Goal: Use online tool/utility

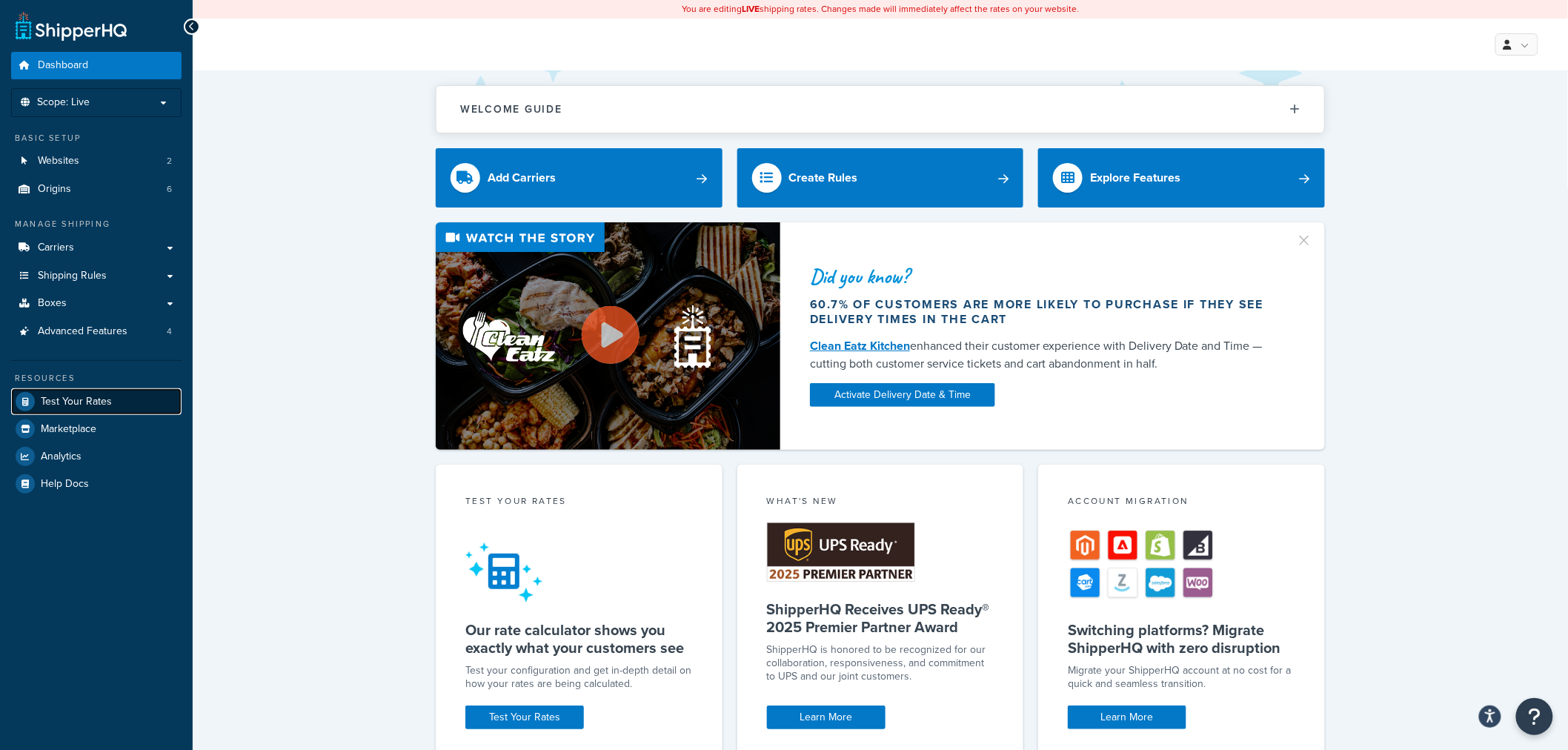
click at [77, 396] on span "Test Your Rates" at bounding box center [77, 402] width 71 height 12
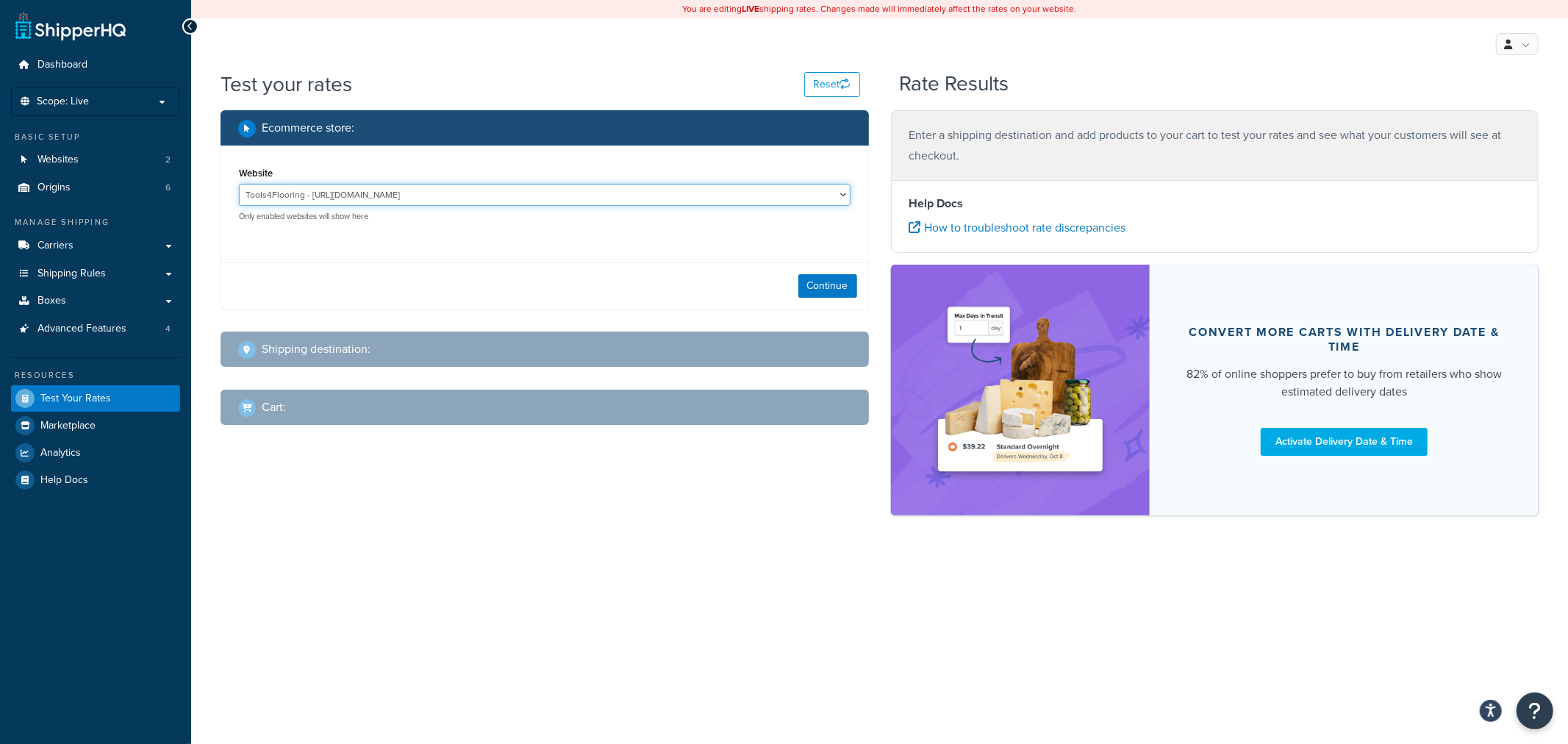
click at [522, 194] on select "Tools4Flooring - [URL][DOMAIN_NAME] Tools4Painting - [URL][DOMAIN_NAME]" at bounding box center [544, 195] width 612 height 22
select select "0c1529739547ae53229c3e74a347ff76"
click at [239, 184] on select "Tools4Flooring - [URL][DOMAIN_NAME] Tools4Painting - [URL][DOMAIN_NAME]" at bounding box center [544, 195] width 612 height 22
click at [817, 281] on button "Continue" at bounding box center [827, 285] width 58 height 23
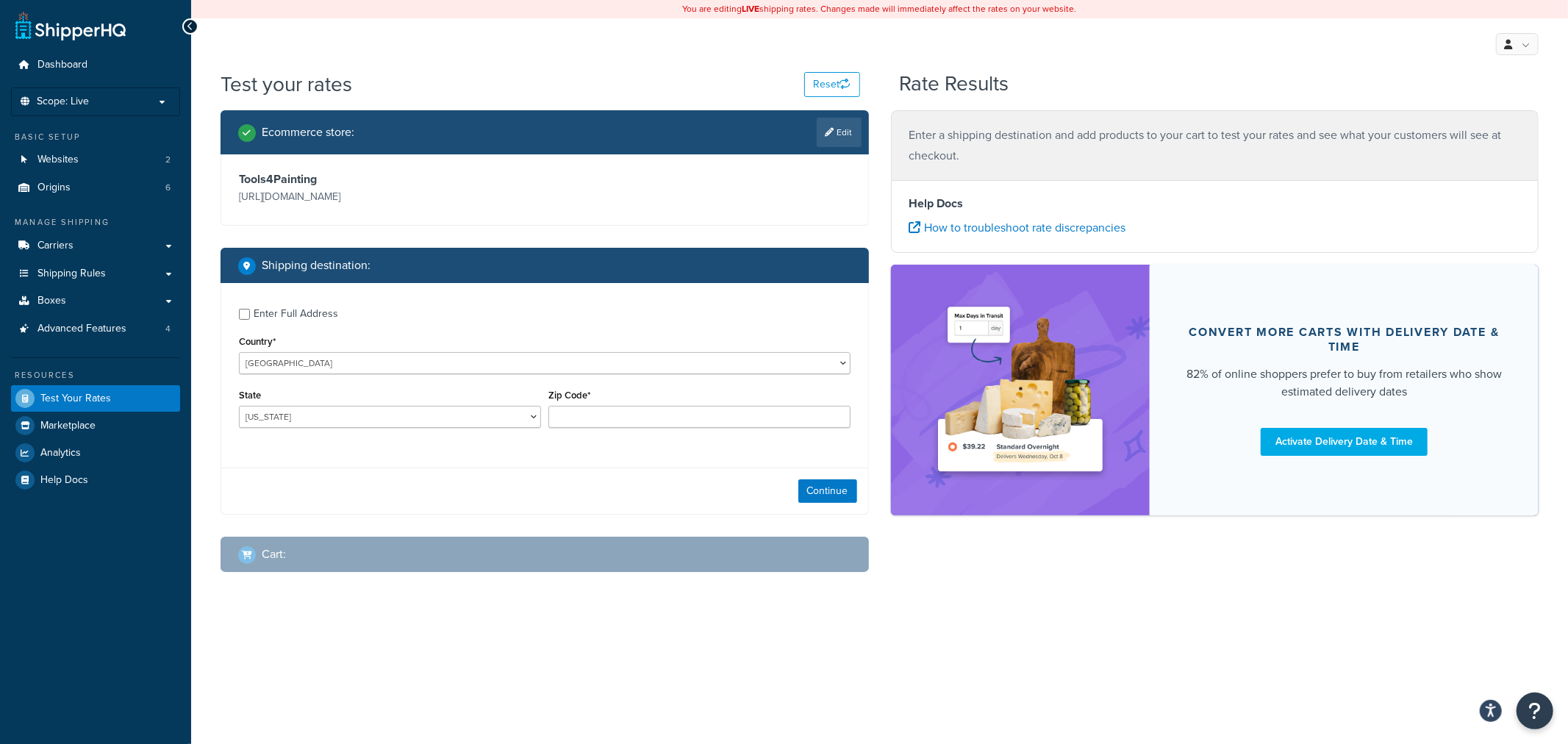
click at [376, 429] on div "State [US_STATE] [US_STATE] [US_STATE] [US_STATE] [US_STATE] Armed Forces Ameri…" at bounding box center [389, 412] width 309 height 54
click at [376, 419] on select "[US_STATE] [US_STATE] [US_STATE] [US_STATE] [US_STATE] Armed Forces Americas Ar…" at bounding box center [389, 417] width 302 height 22
select select "SC"
click at [591, 420] on input "Zip Code*" at bounding box center [699, 417] width 302 height 22
type input "29650"
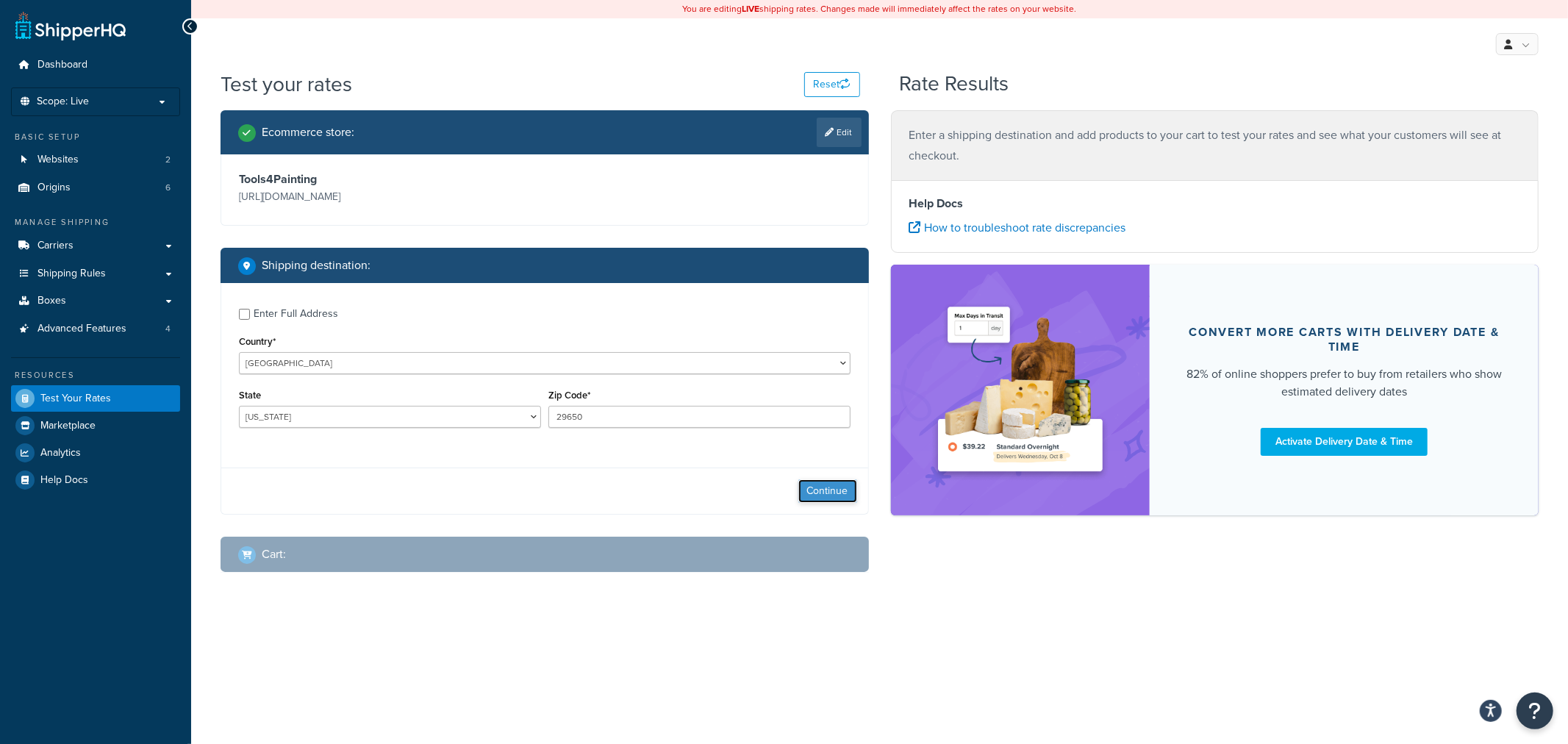
click at [827, 492] on button "Continue" at bounding box center [827, 490] width 58 height 23
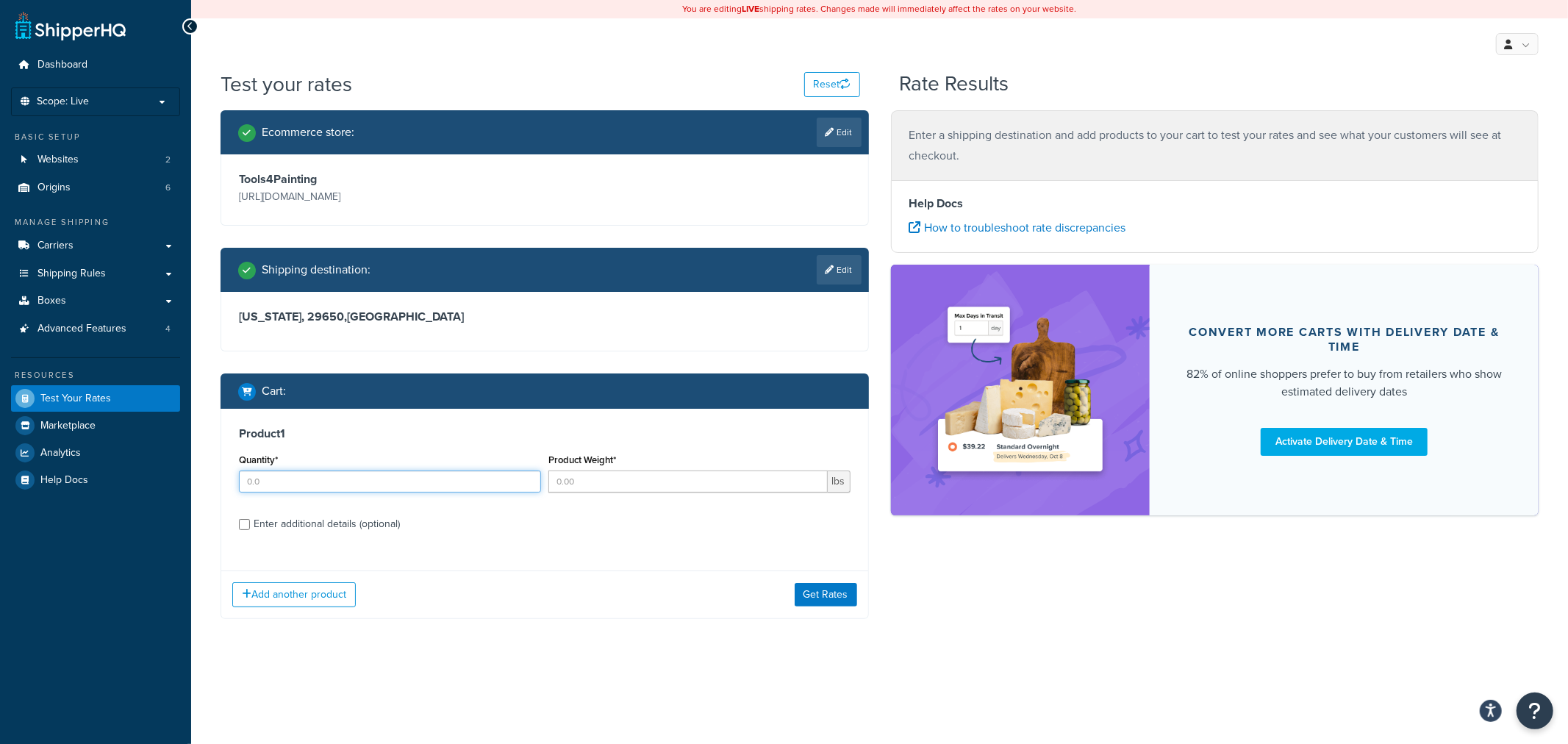
click at [380, 482] on input "Quantity*" at bounding box center [389, 482] width 302 height 22
type input "1"
click at [570, 486] on input "Product Weight*" at bounding box center [688, 482] width 279 height 22
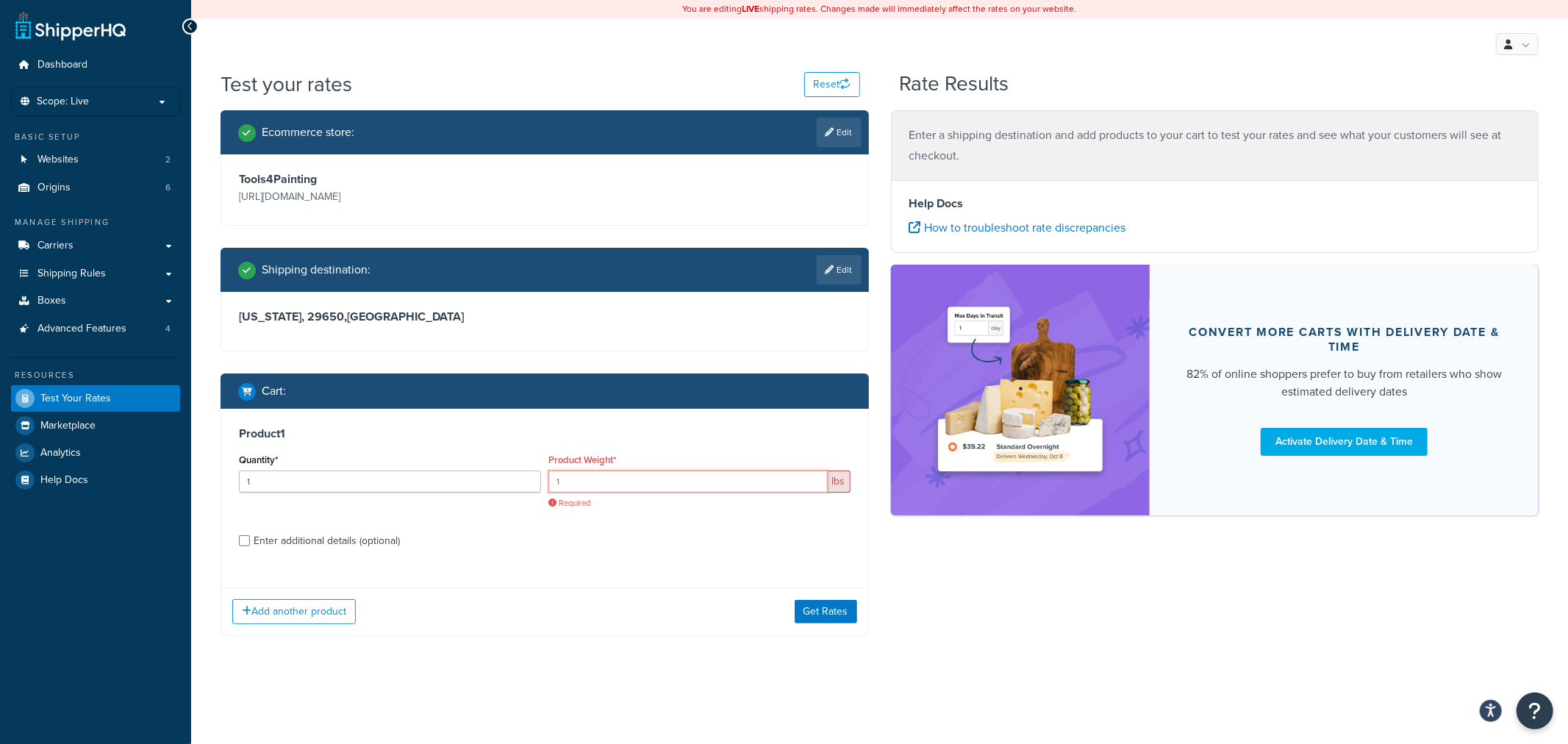
type input "1"
click at [813, 476] on input "1" at bounding box center [688, 482] width 279 height 22
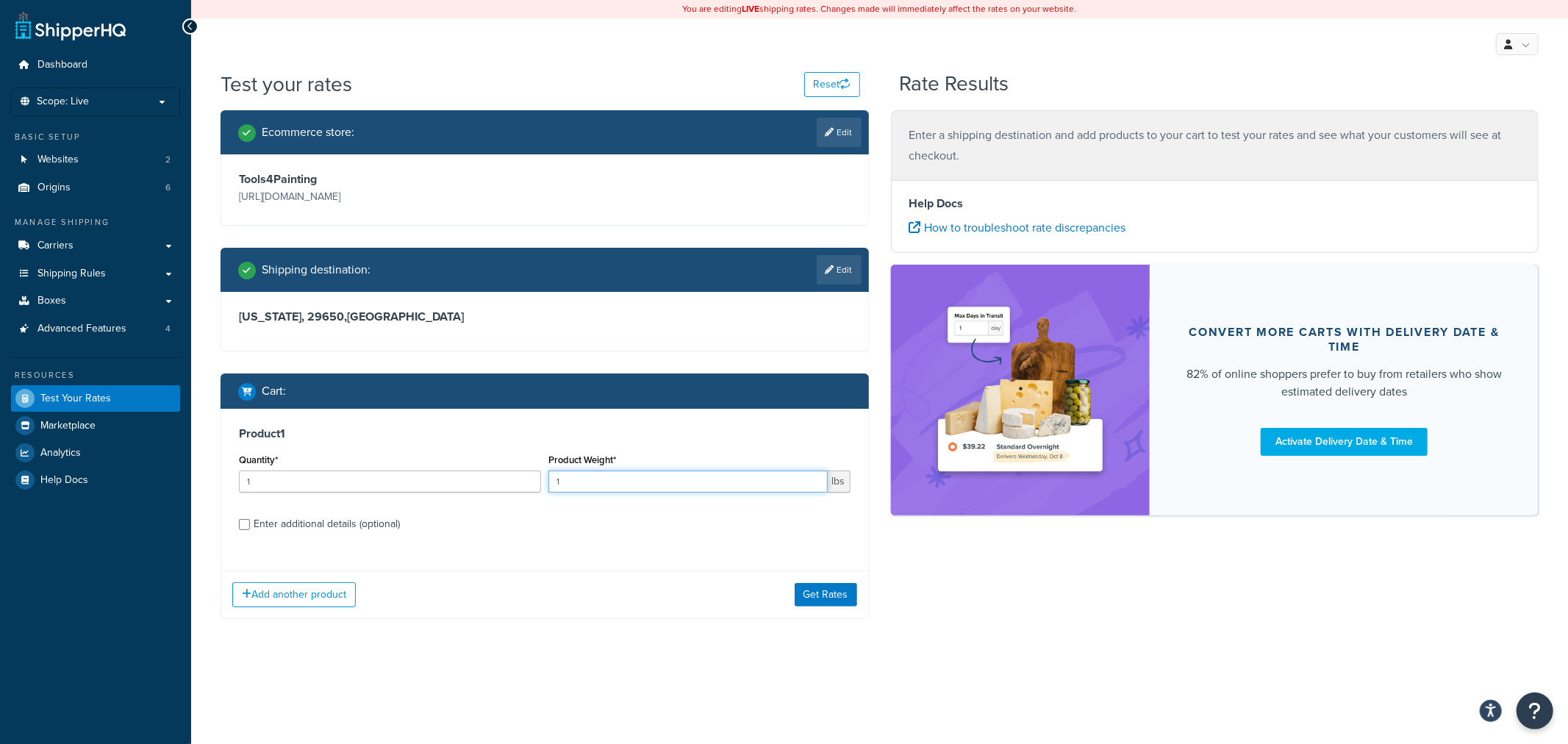
click at [787, 478] on input "1" at bounding box center [688, 482] width 279 height 22
type input "2.8"
click at [376, 526] on div "Enter additional details (optional)" at bounding box center [327, 524] width 147 height 20
click at [250, 526] on input "Enter additional details (optional)" at bounding box center [244, 525] width 11 height 11
checkbox input "true"
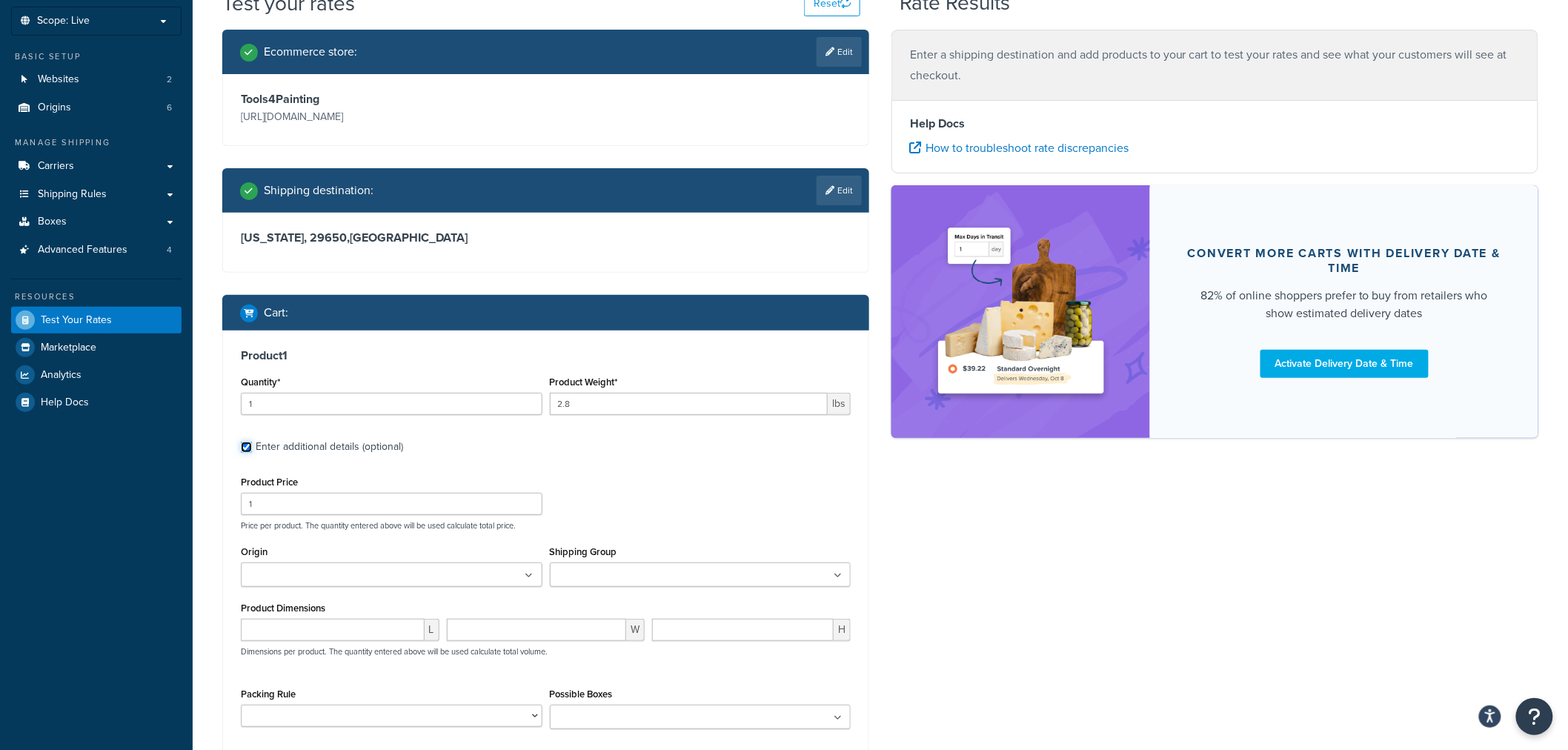
scroll to position [165, 0]
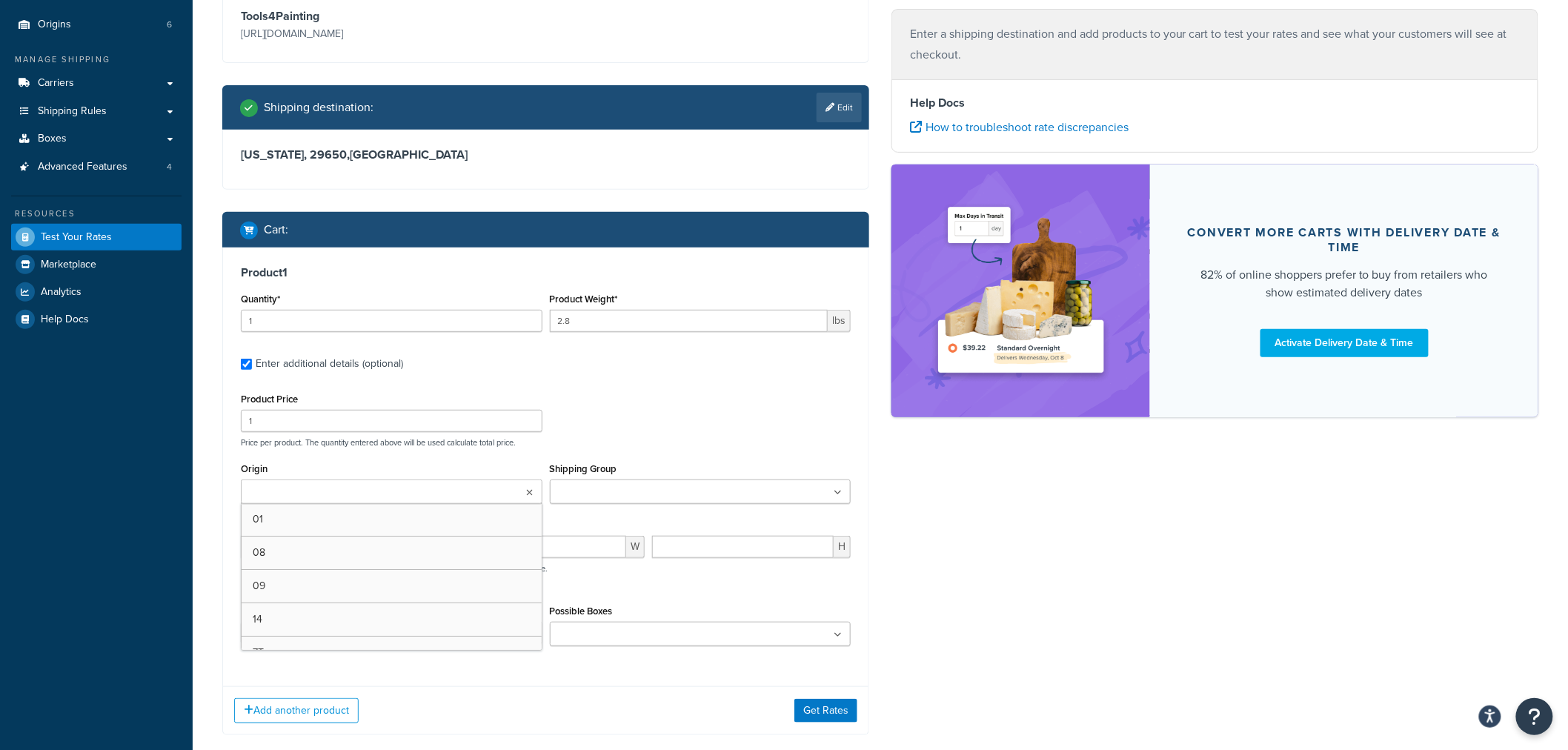
click at [339, 500] on input "Origin" at bounding box center [311, 493] width 131 height 16
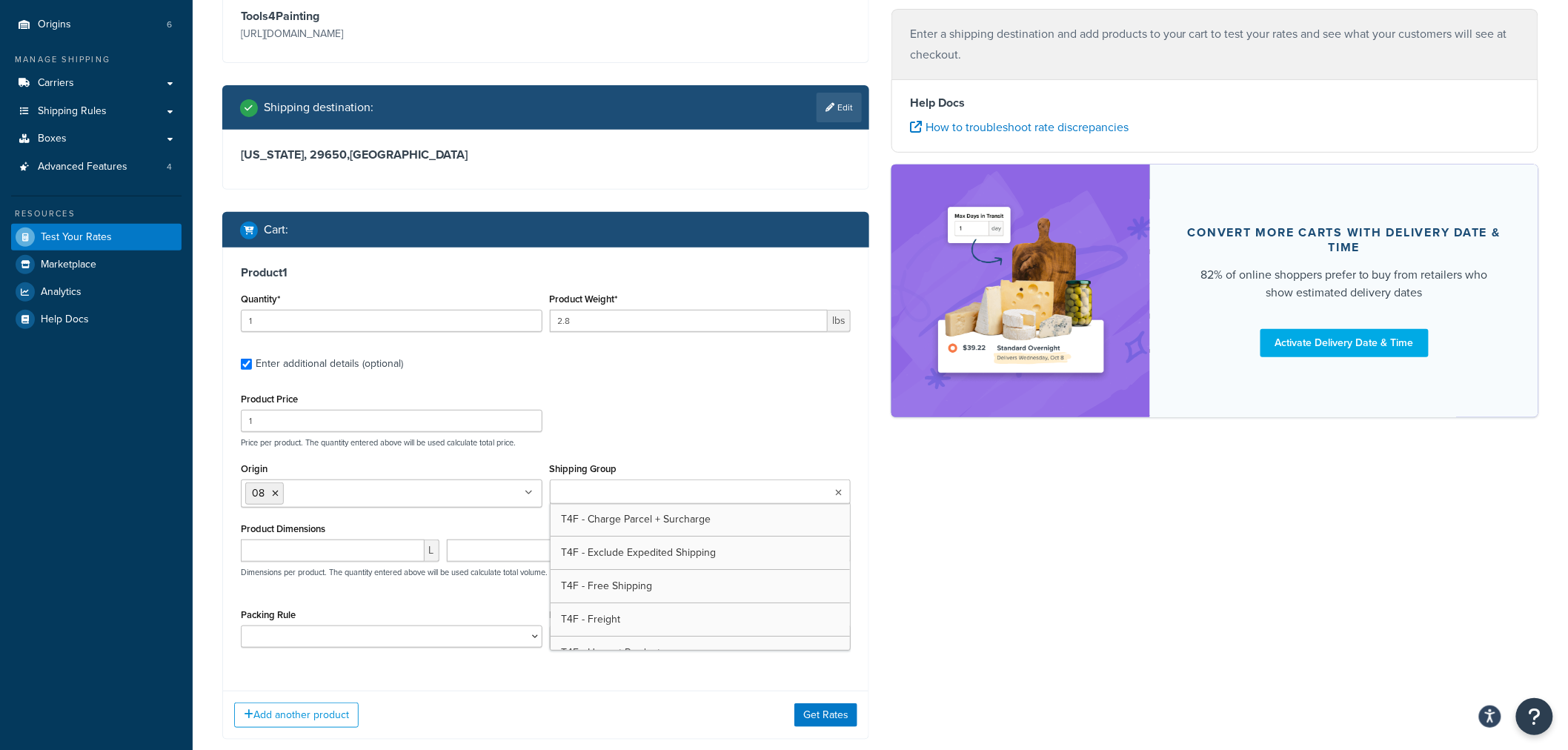
click at [603, 493] on input "Shipping Group" at bounding box center [620, 493] width 131 height 16
click at [391, 553] on input "number" at bounding box center [332, 551] width 183 height 22
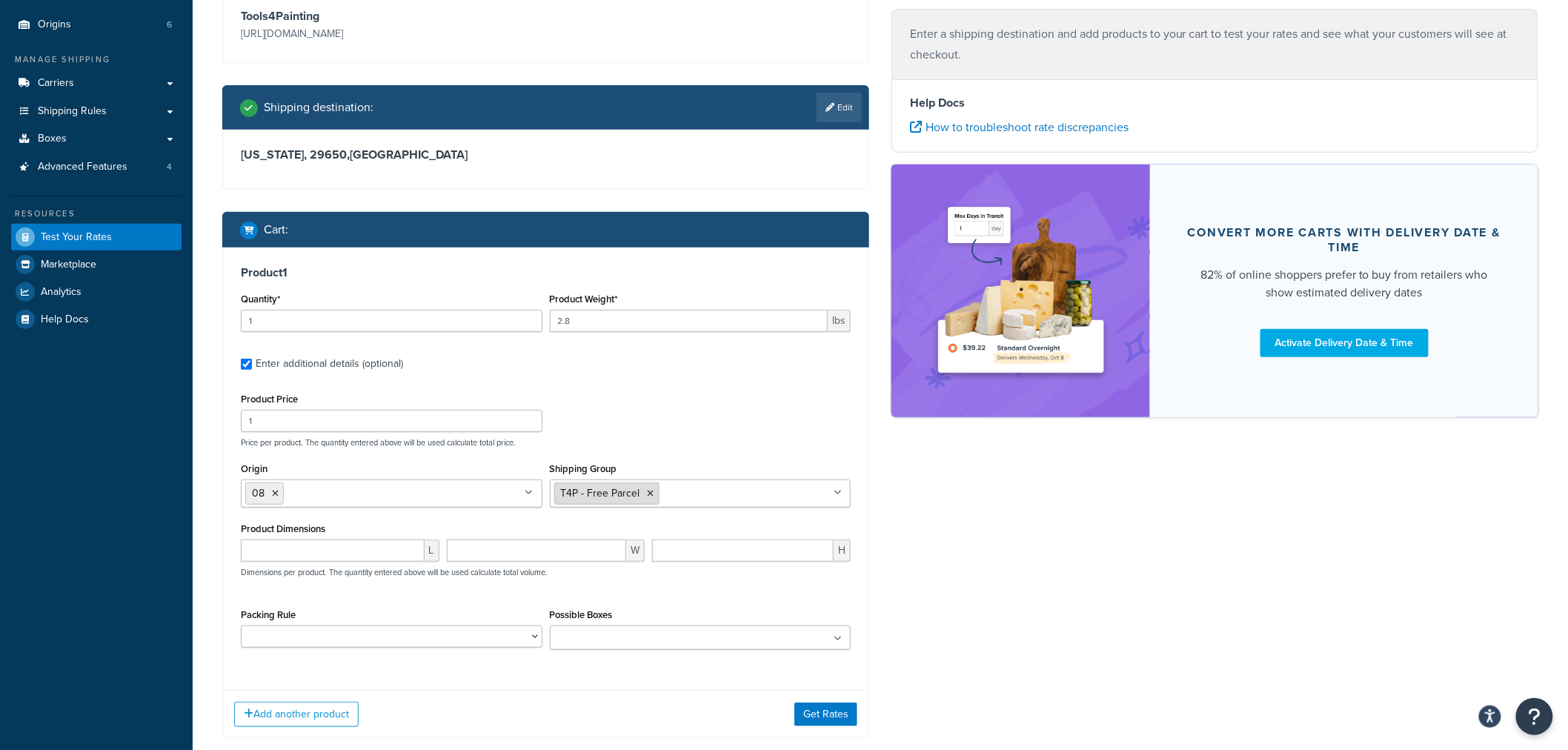
click at [650, 493] on icon at bounding box center [651, 494] width 7 height 9
click at [420, 553] on input "number" at bounding box center [332, 551] width 183 height 22
click at [314, 561] on input "number" at bounding box center [332, 551] width 183 height 22
type input "3"
type input "9.5"
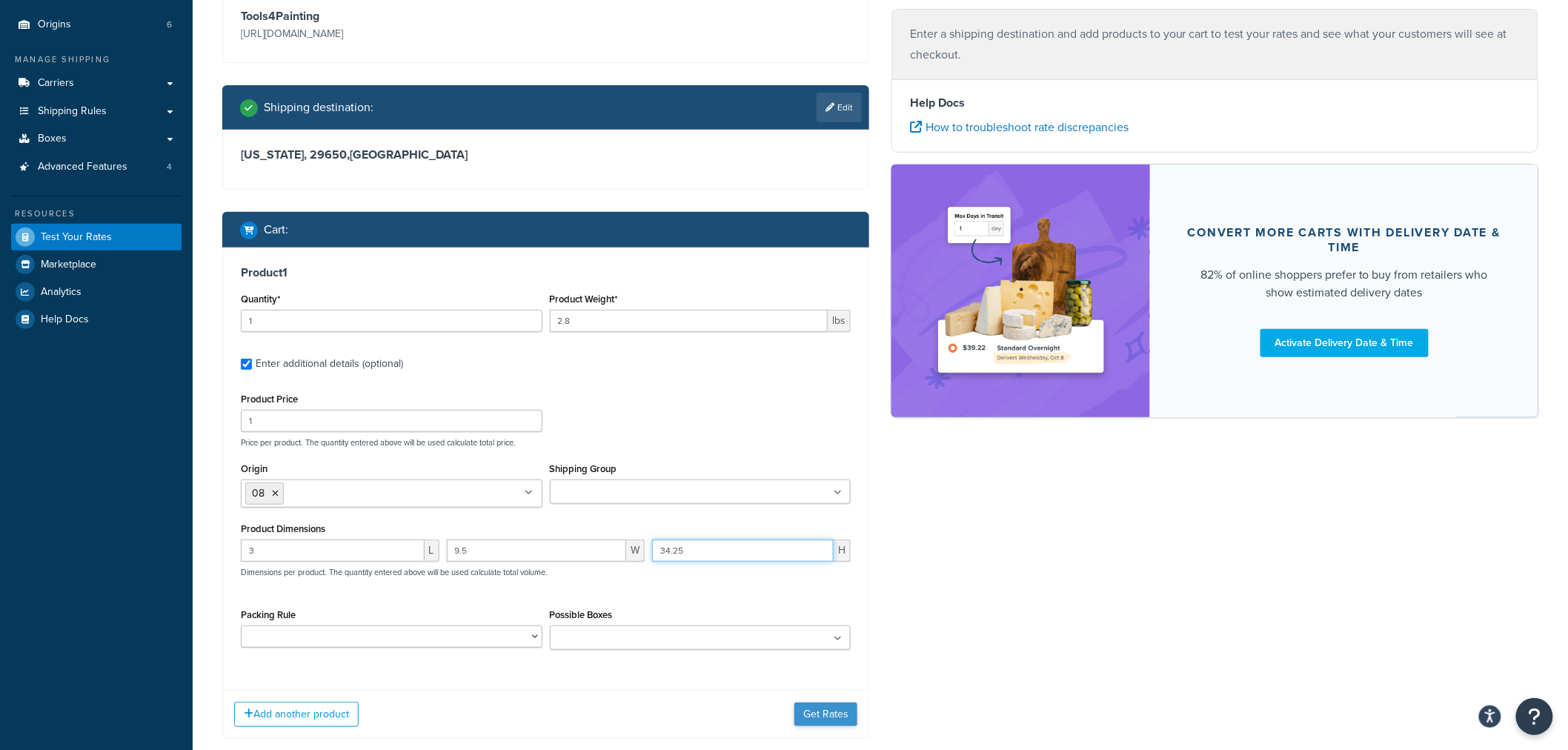
type input "34.25"
click at [835, 721] on button "Get Rates" at bounding box center [826, 714] width 63 height 23
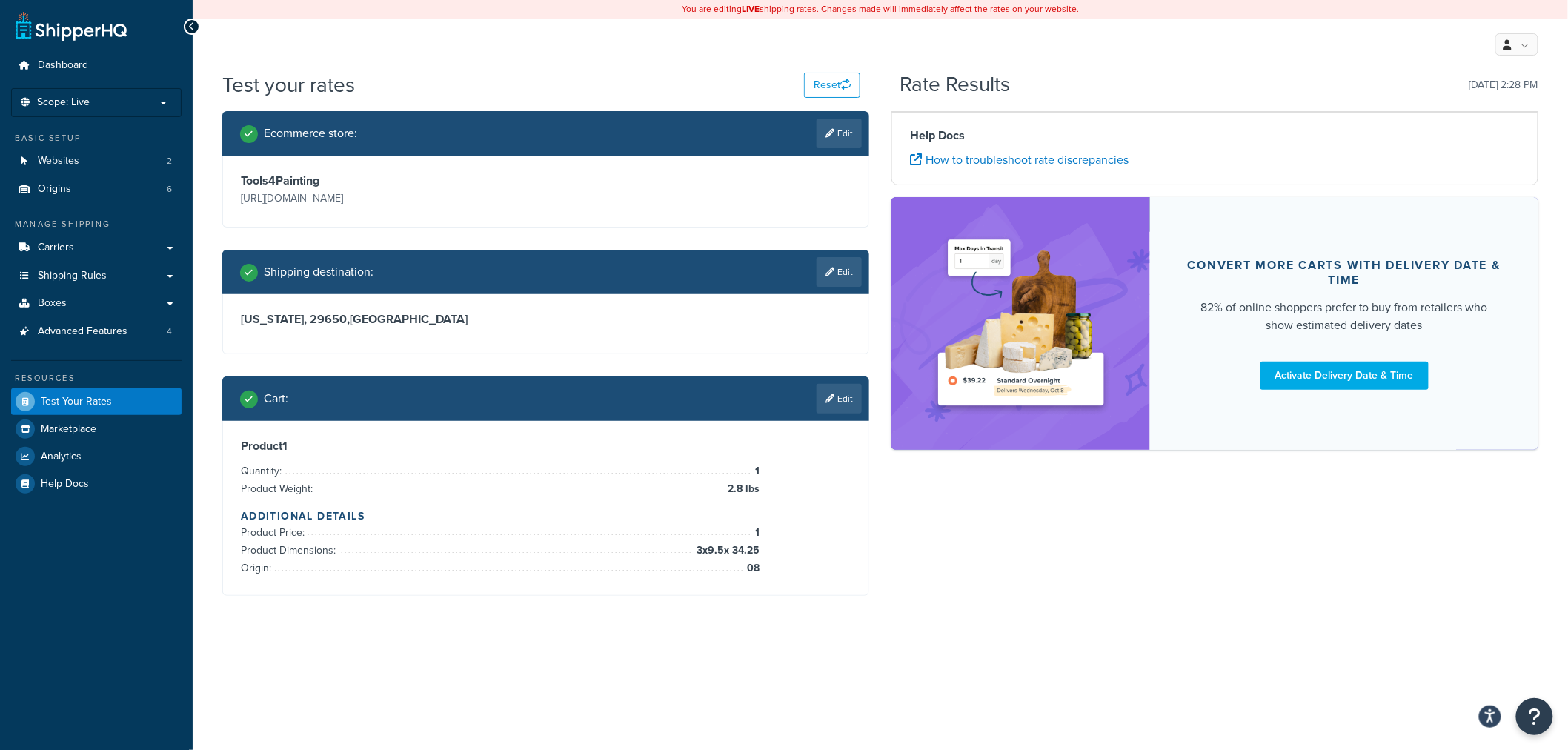
scroll to position [0, 0]
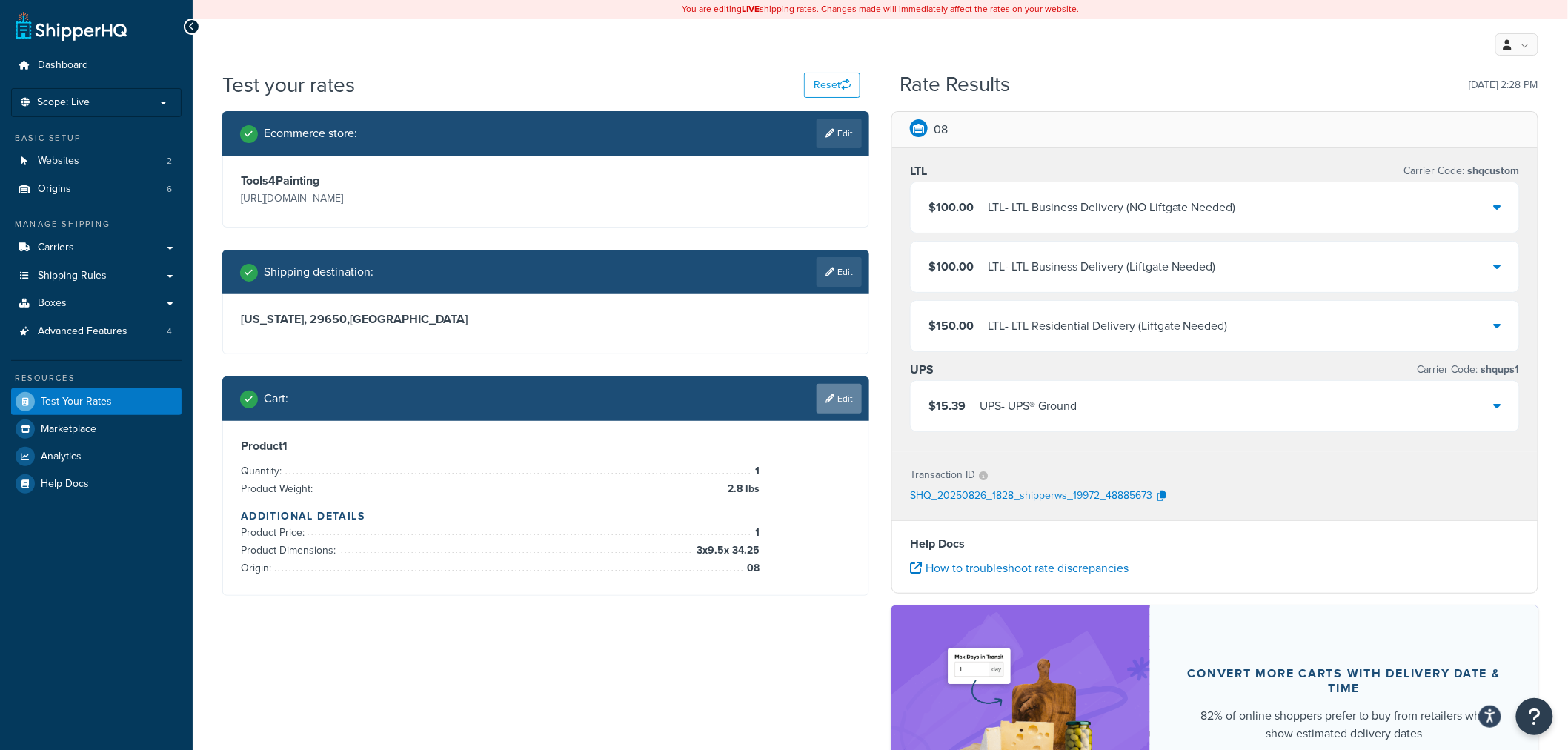
click at [830, 404] on link "Edit" at bounding box center [839, 399] width 45 height 30
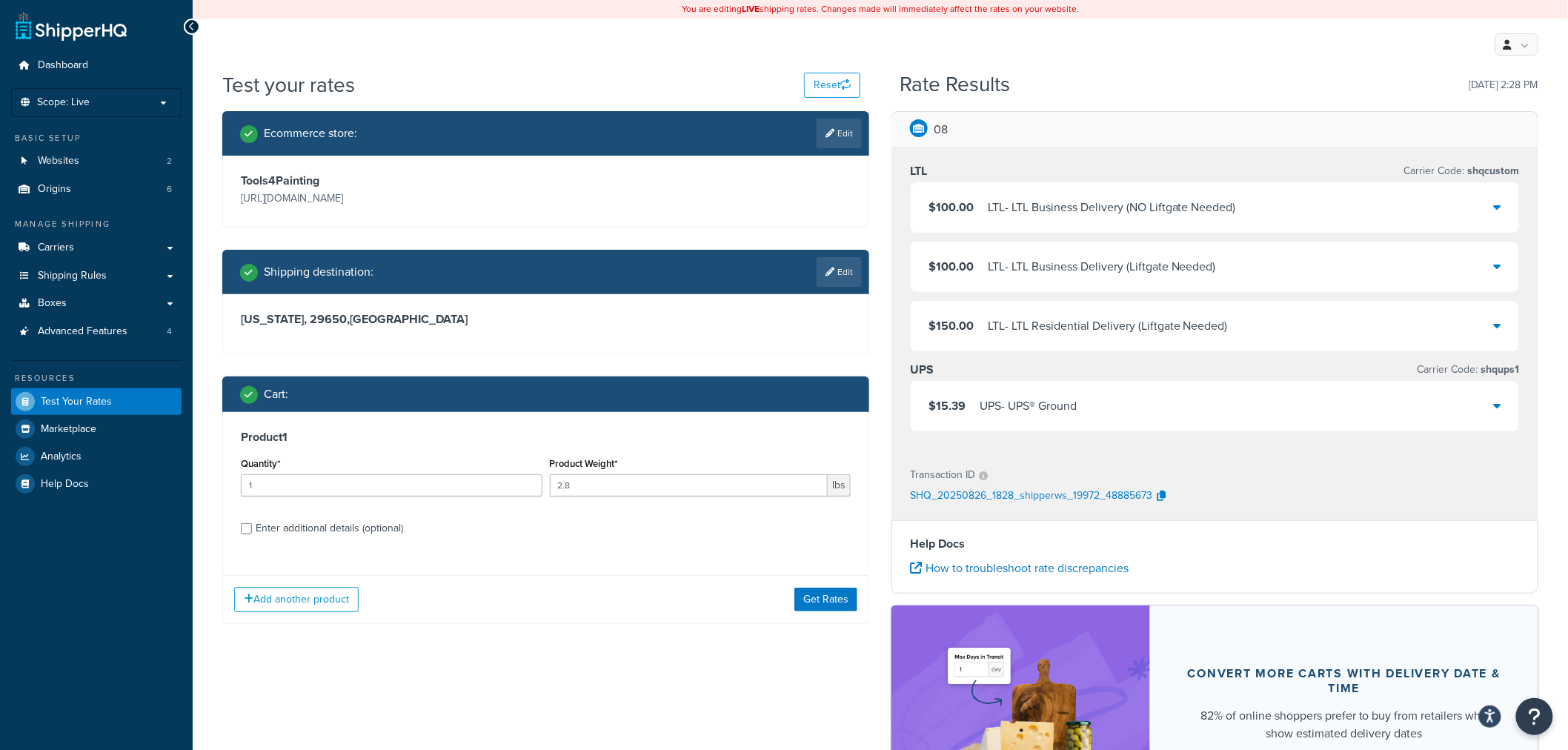
scroll to position [82, 0]
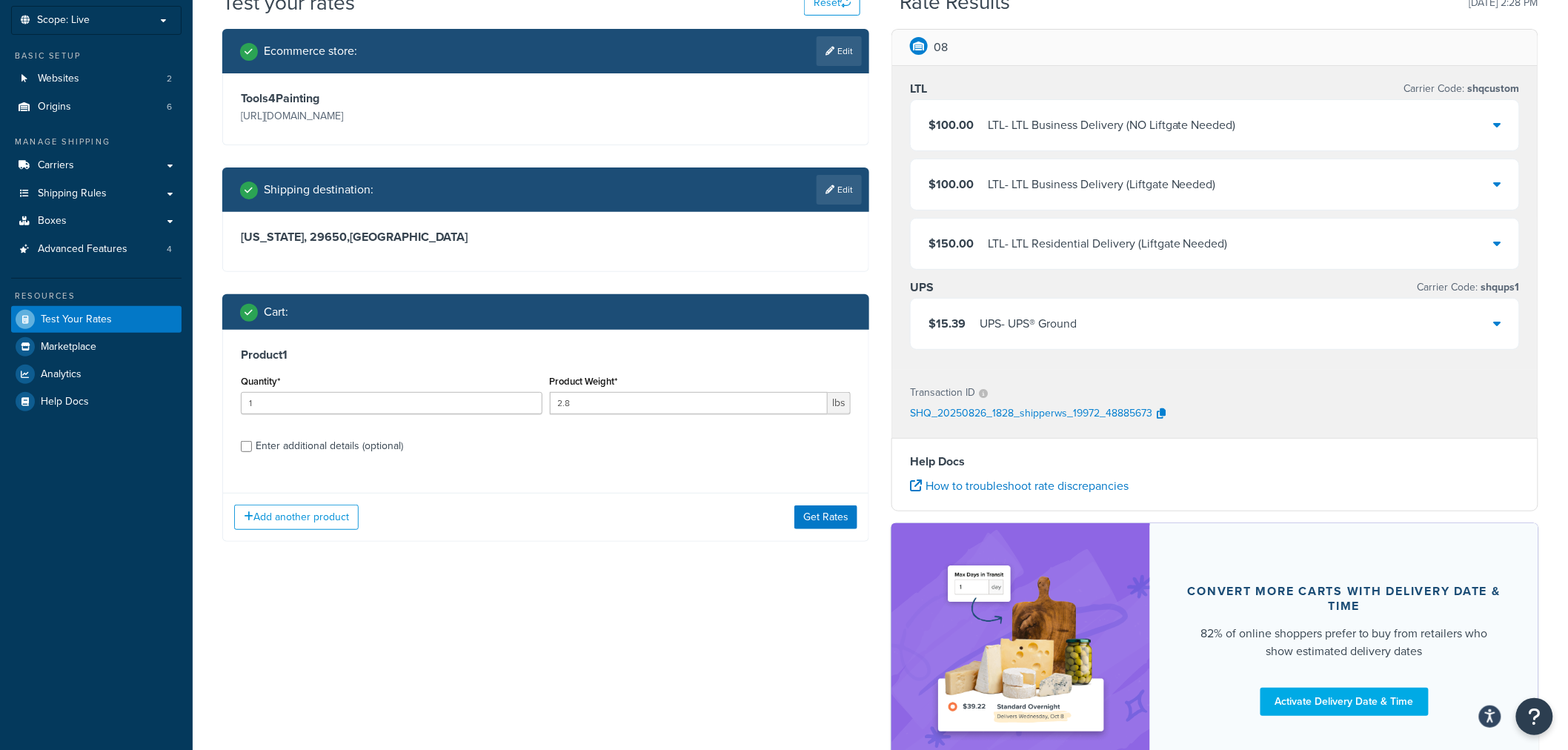
click at [345, 441] on div "Enter additional details (optional)" at bounding box center [330, 447] width 148 height 21
click at [252, 441] on input "Enter additional details (optional)" at bounding box center [246, 447] width 11 height 11
checkbox input "true"
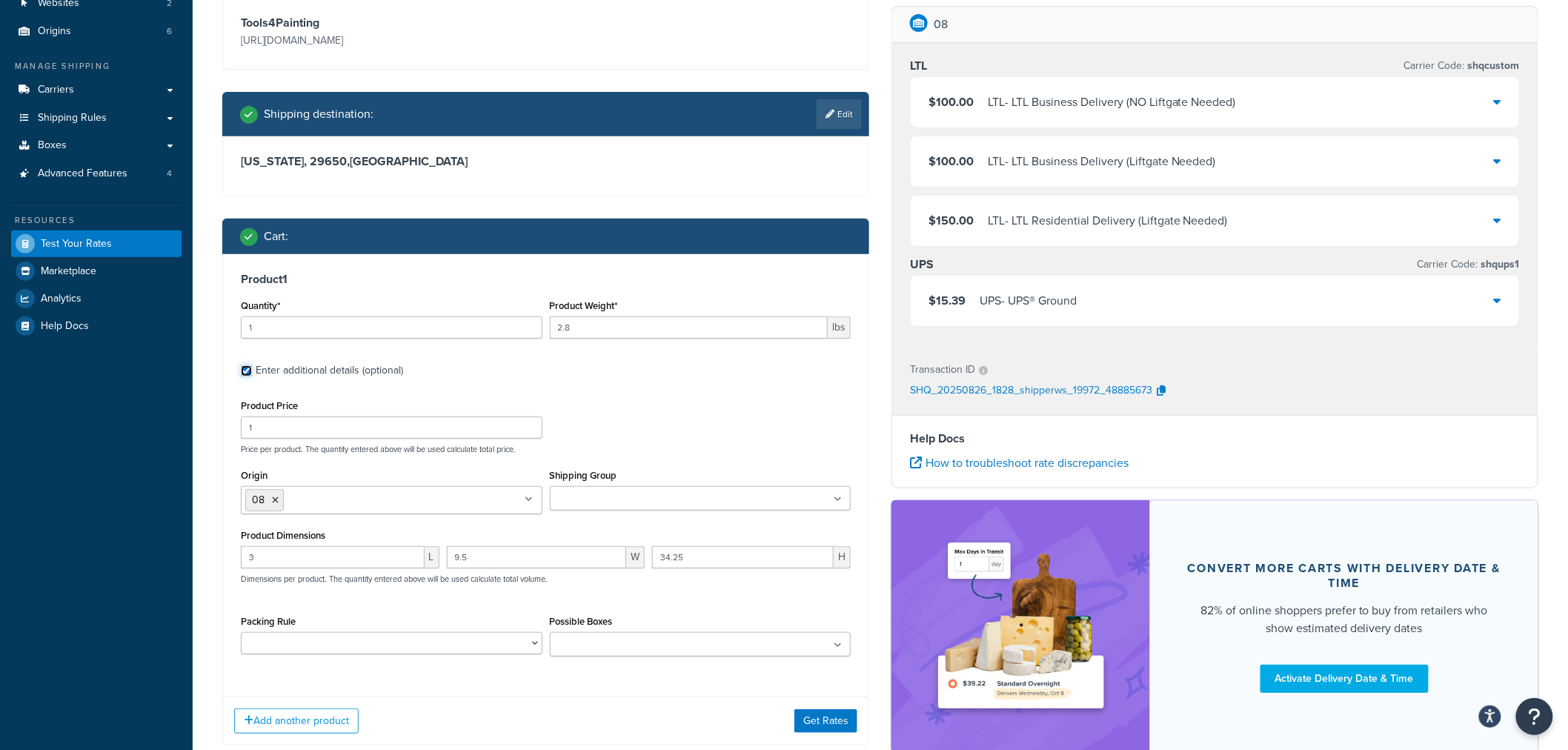
scroll to position [165, 0]
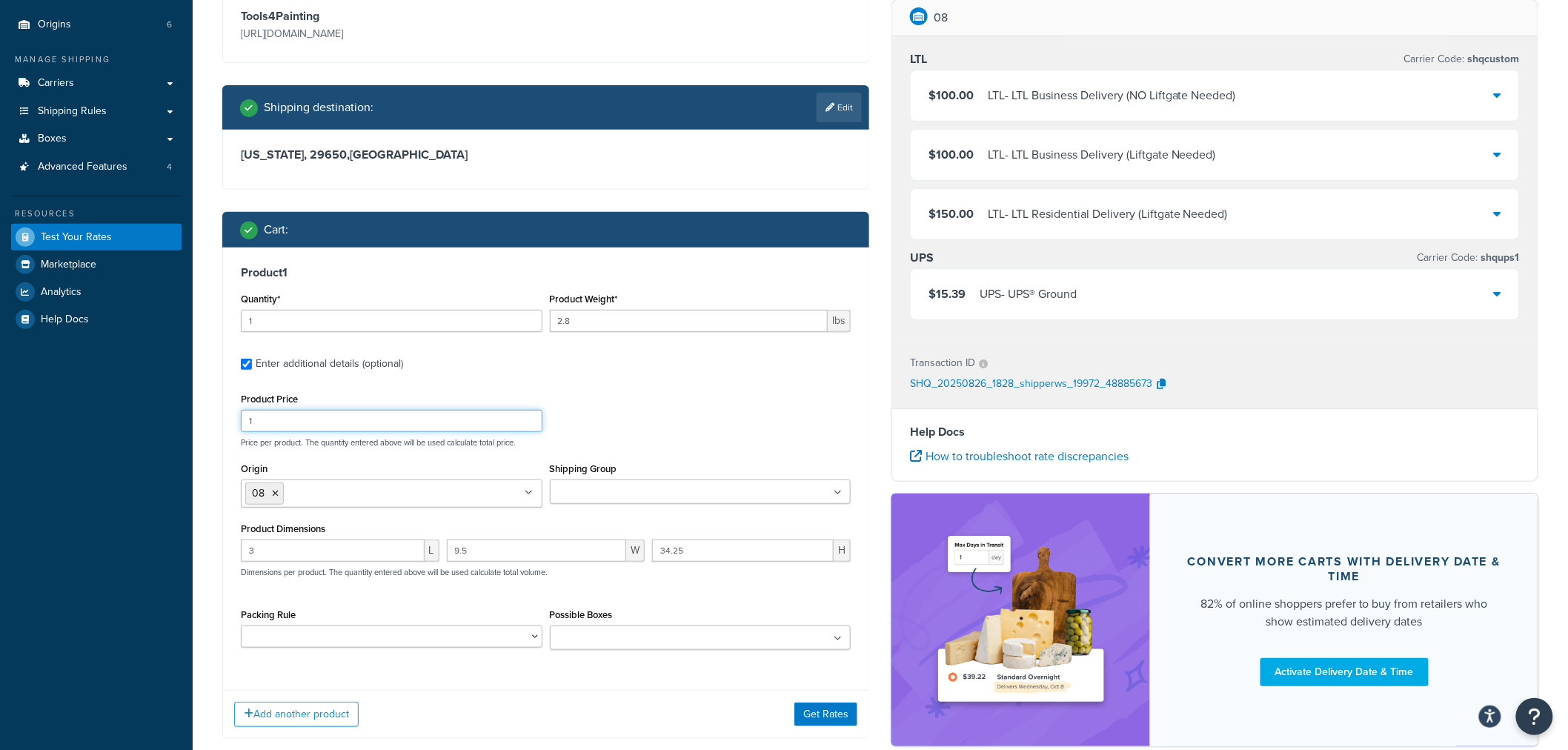
drag, startPoint x: 276, startPoint y: 427, endPoint x: 245, endPoint y: 419, distance: 32.0
click at [245, 419] on input "1" at bounding box center [391, 421] width 301 height 22
type input "2"
click at [810, 713] on button "Get Rates" at bounding box center [826, 714] width 63 height 23
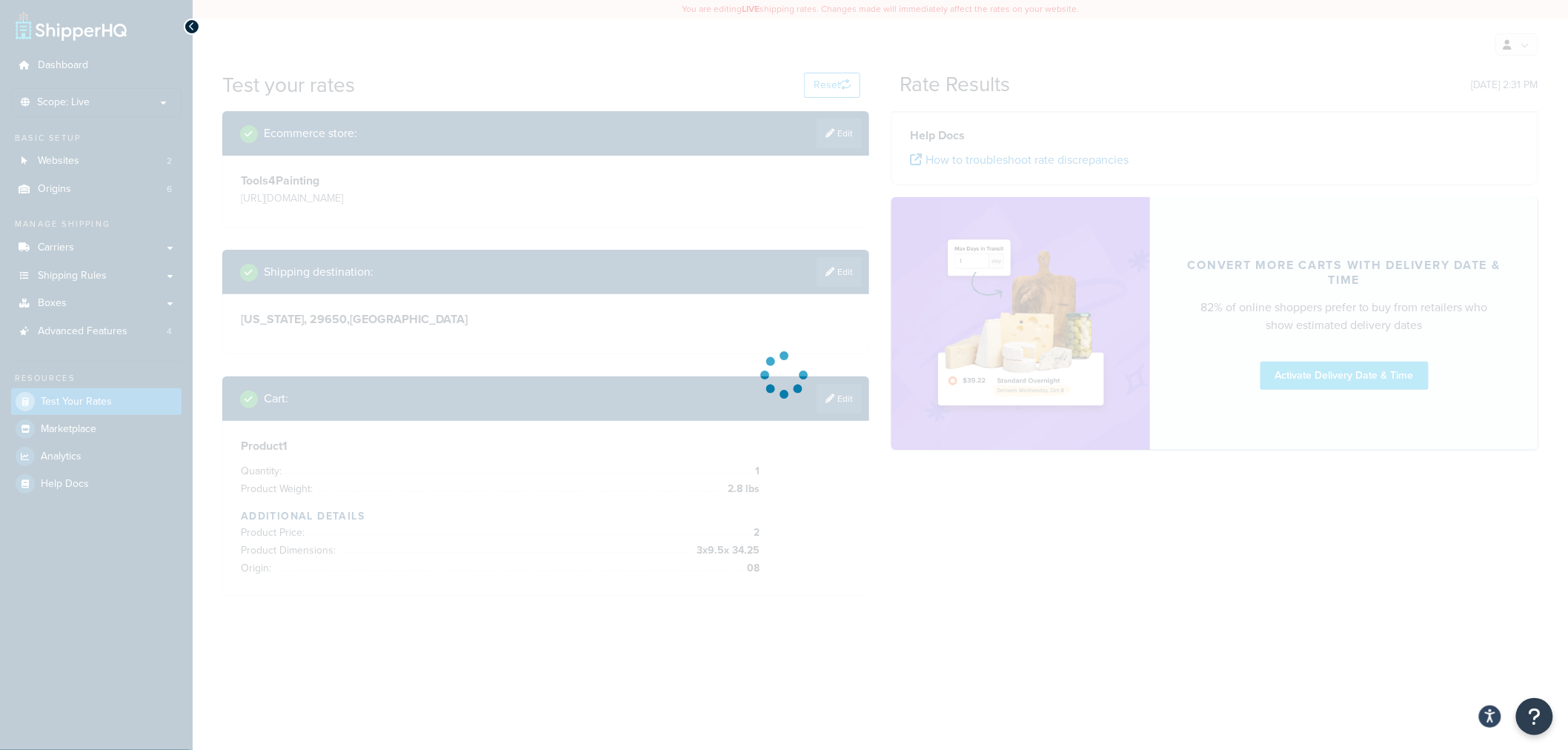
scroll to position [0, 0]
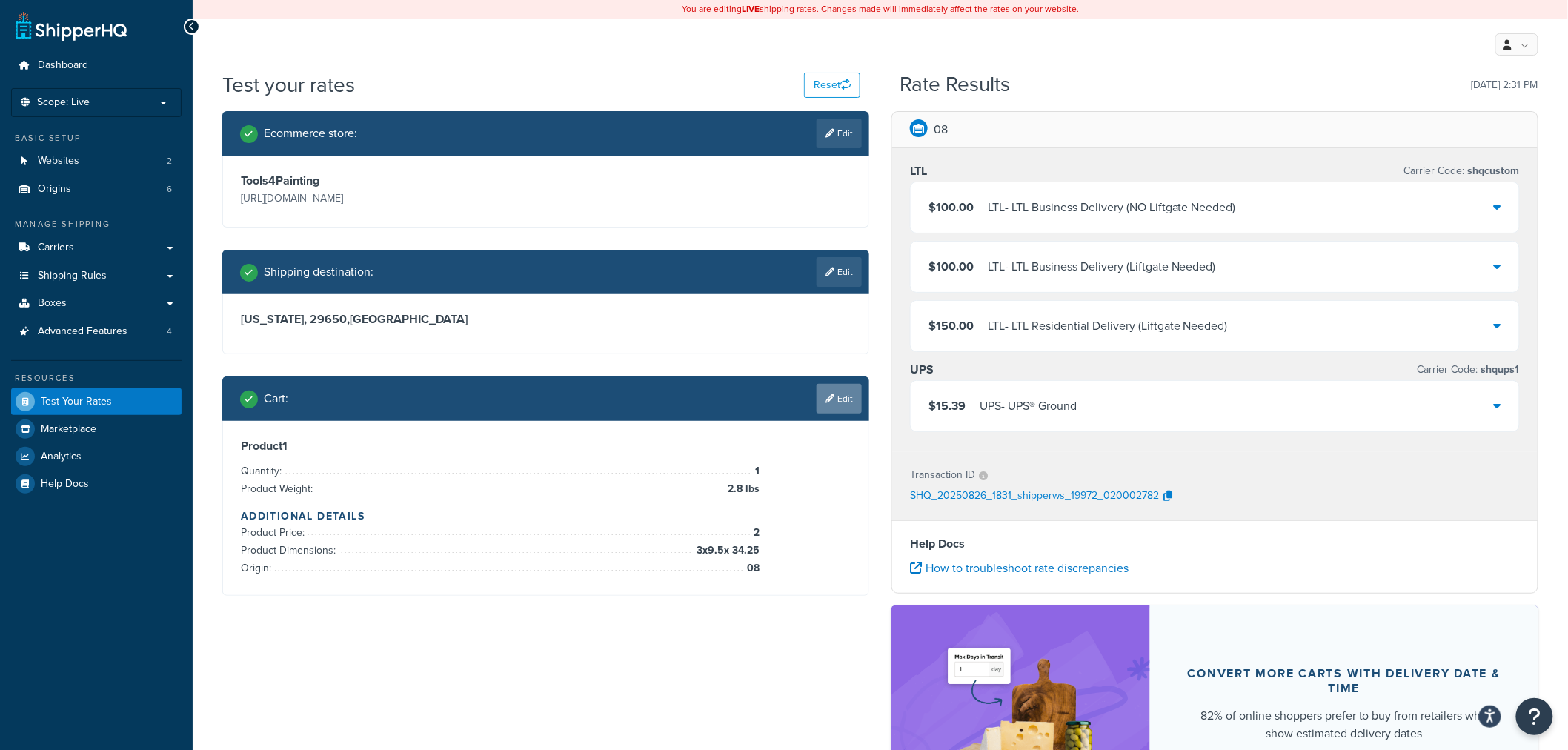
click at [827, 405] on link "Edit" at bounding box center [839, 399] width 45 height 30
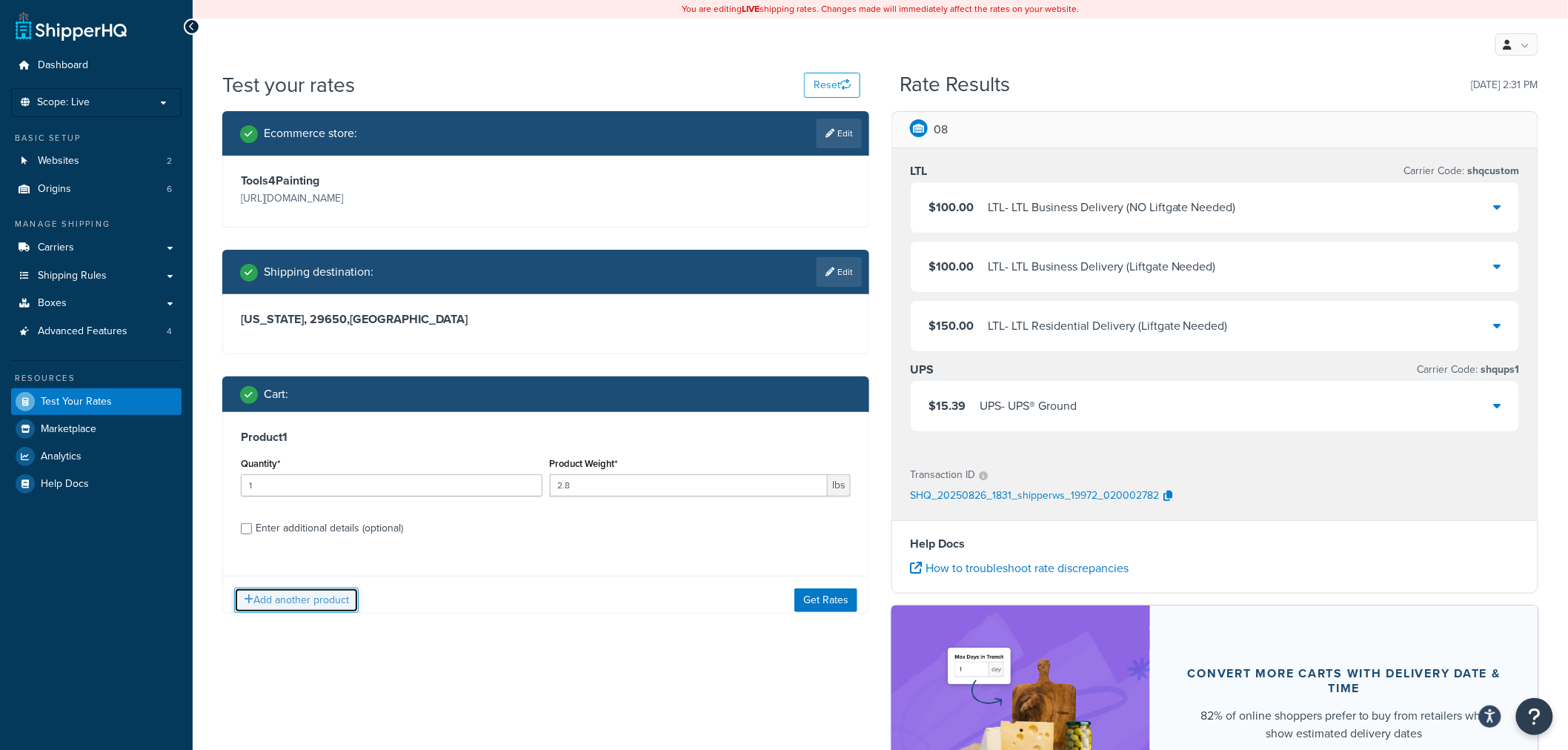
click at [335, 596] on button "Add another product" at bounding box center [296, 600] width 125 height 25
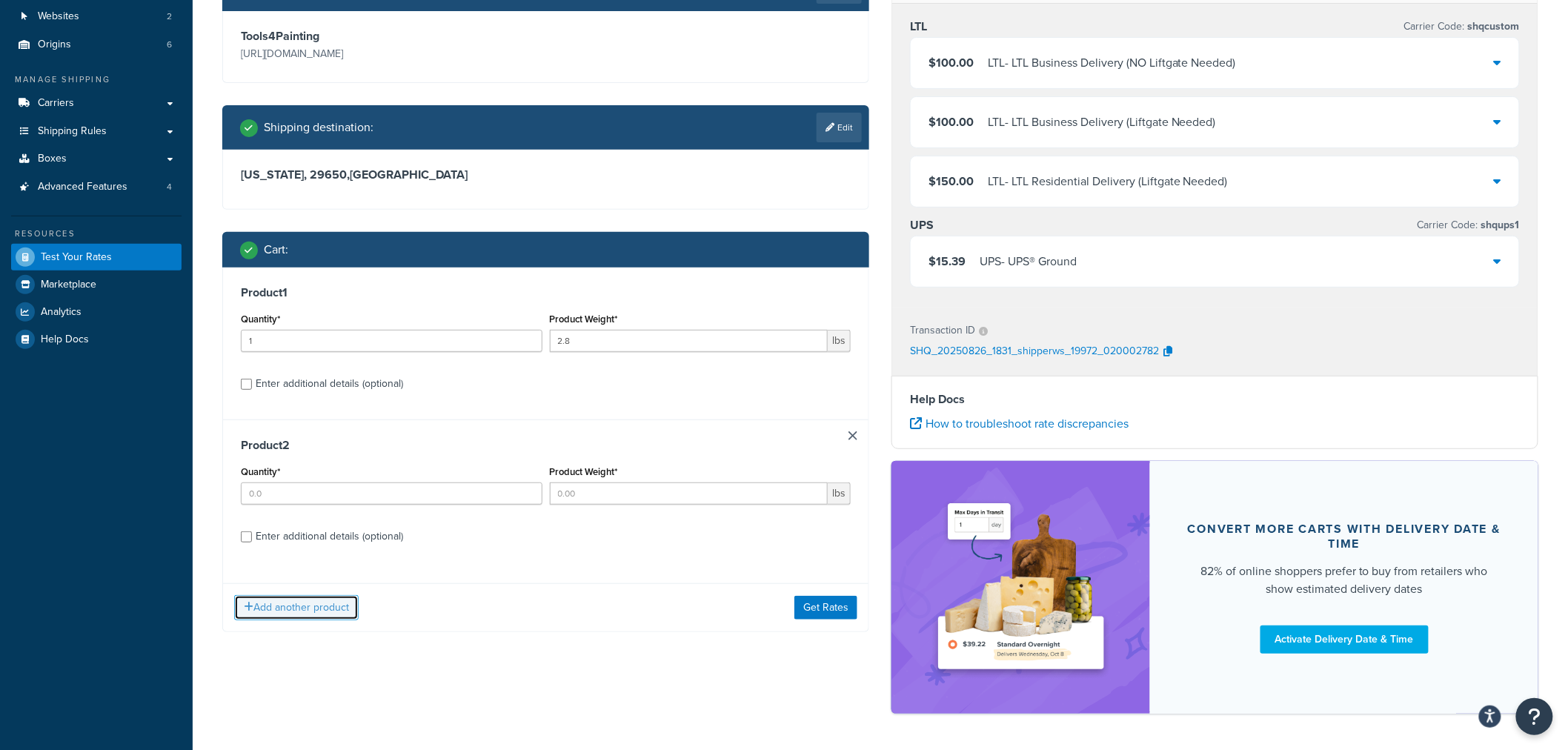
scroll to position [165, 0]
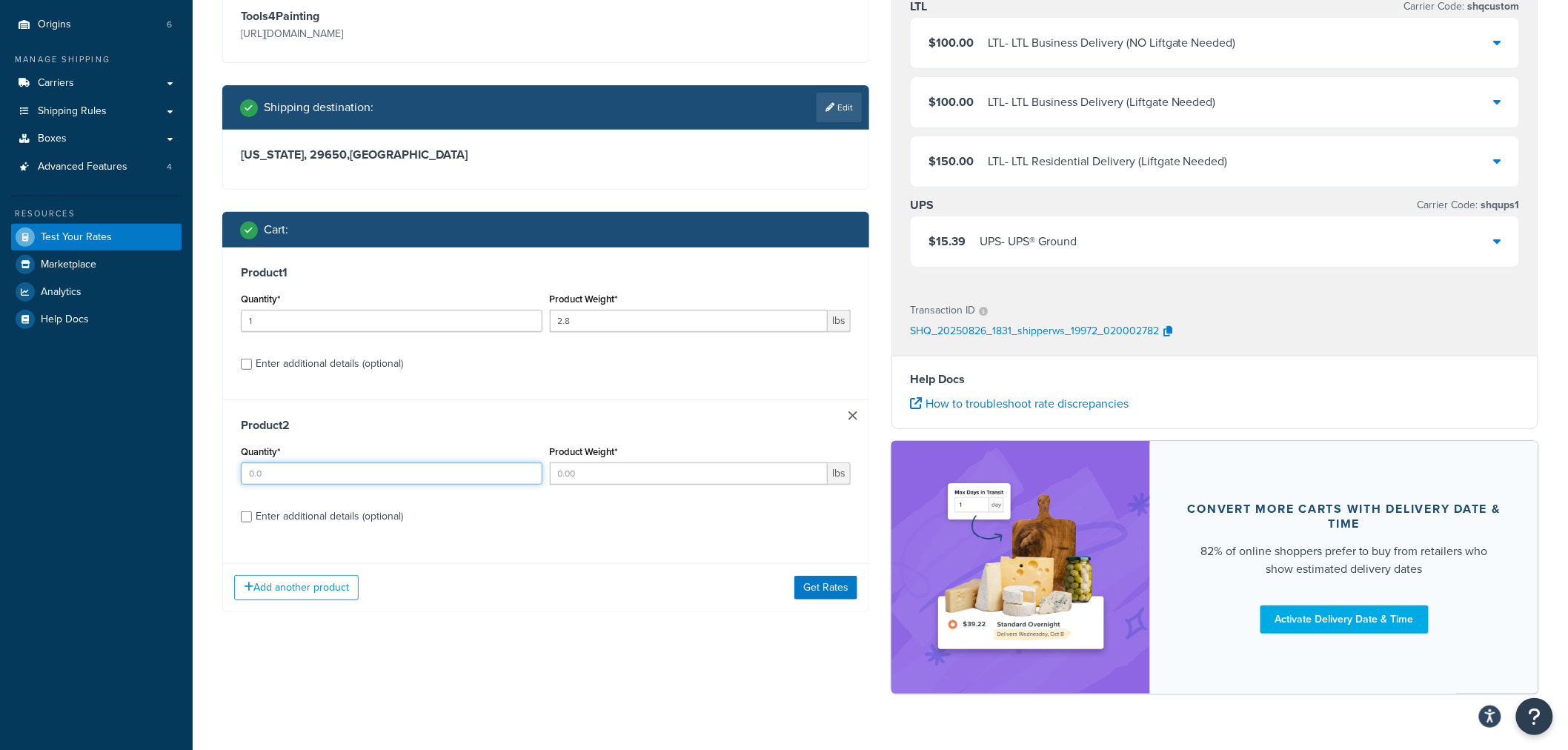
click at [315, 472] on input "Quantity*" at bounding box center [391, 474] width 301 height 22
type input "1"
click at [583, 477] on input "Product Weight*" at bounding box center [689, 474] width 279 height 22
type input "20"
click at [381, 513] on div "Enter additional details (optional)" at bounding box center [330, 517] width 148 height 21
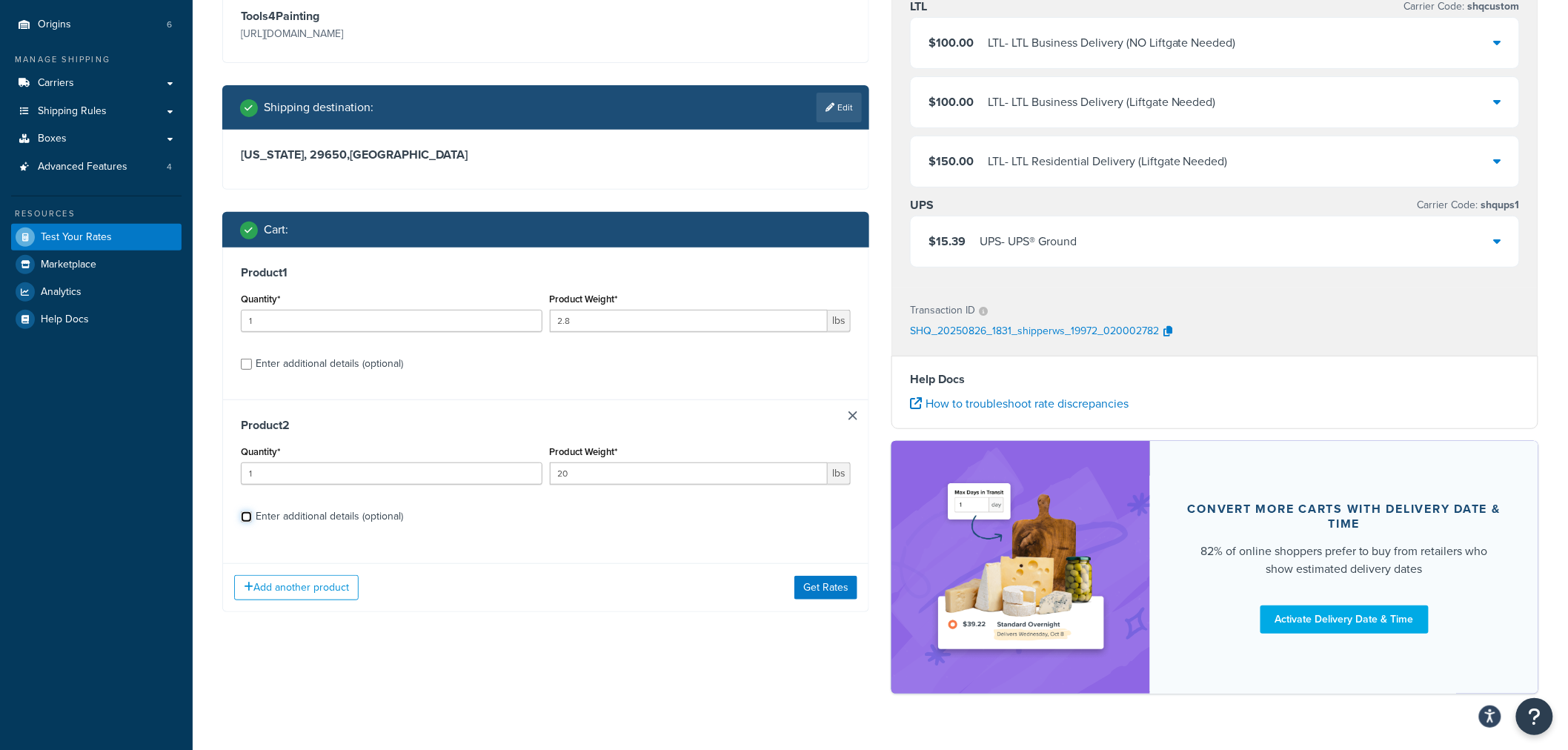
click at [252, 513] on input "Enter additional details (optional)" at bounding box center [246, 517] width 11 height 11
checkbox input "true"
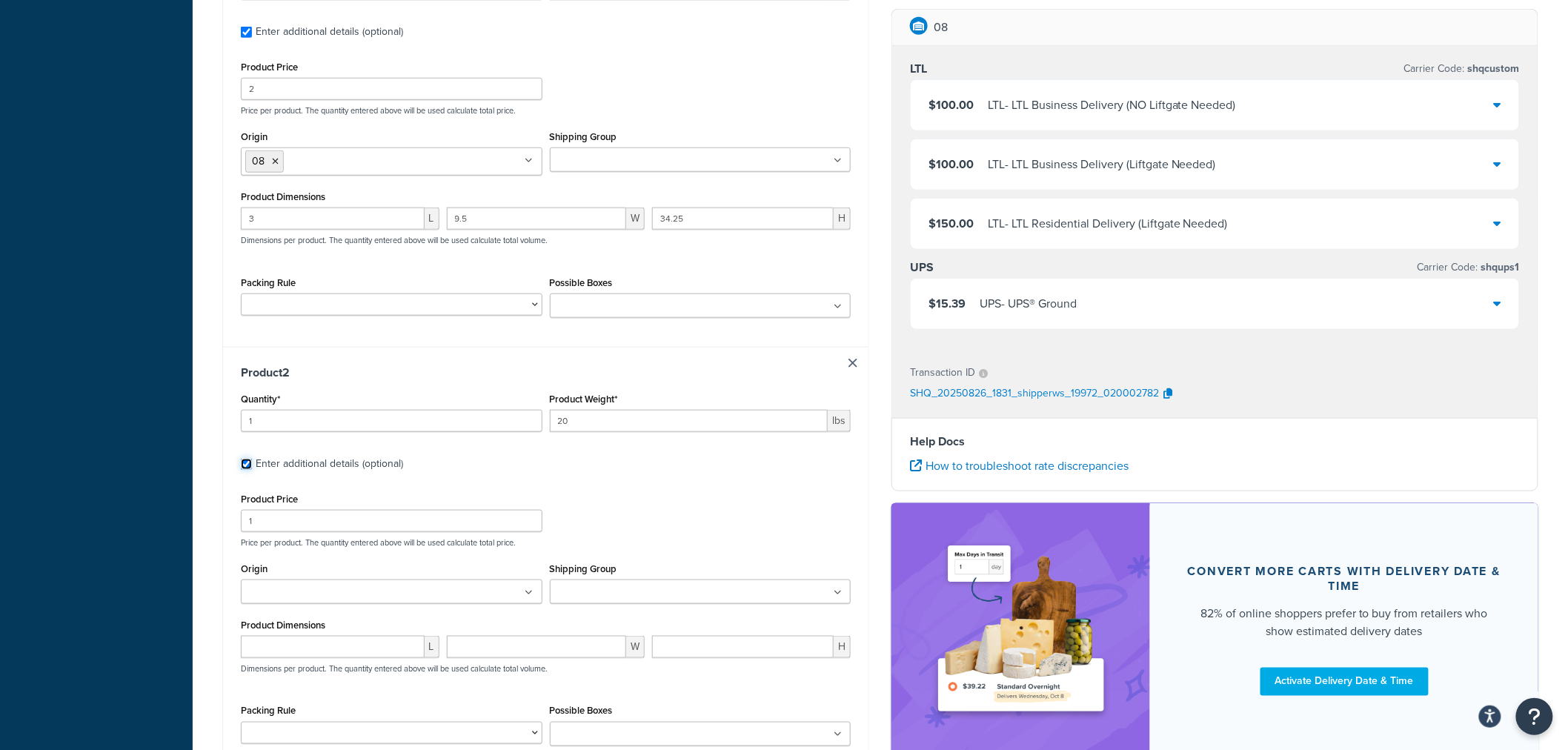
scroll to position [576, 0]
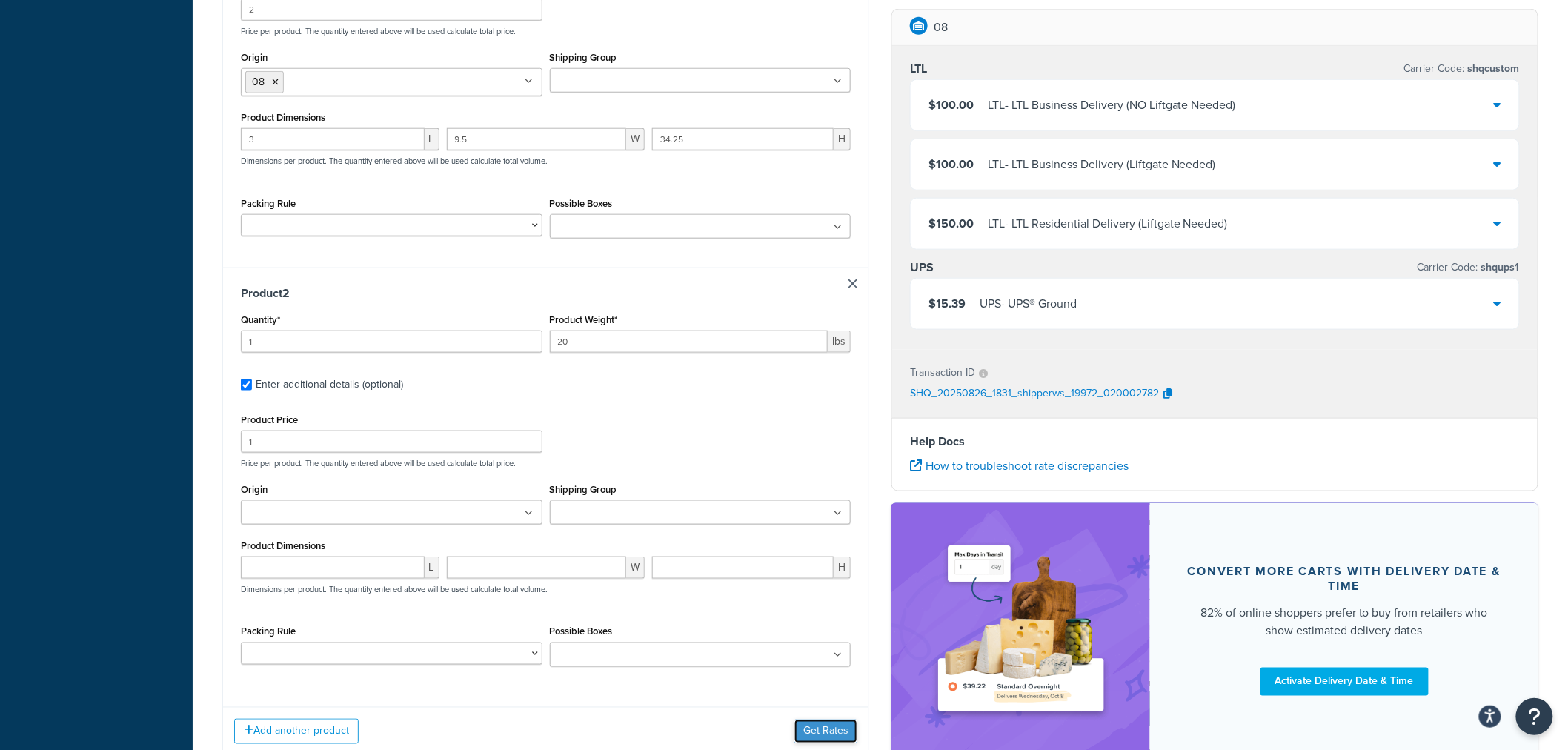
click at [850, 731] on button "Get Rates" at bounding box center [826, 731] width 63 height 23
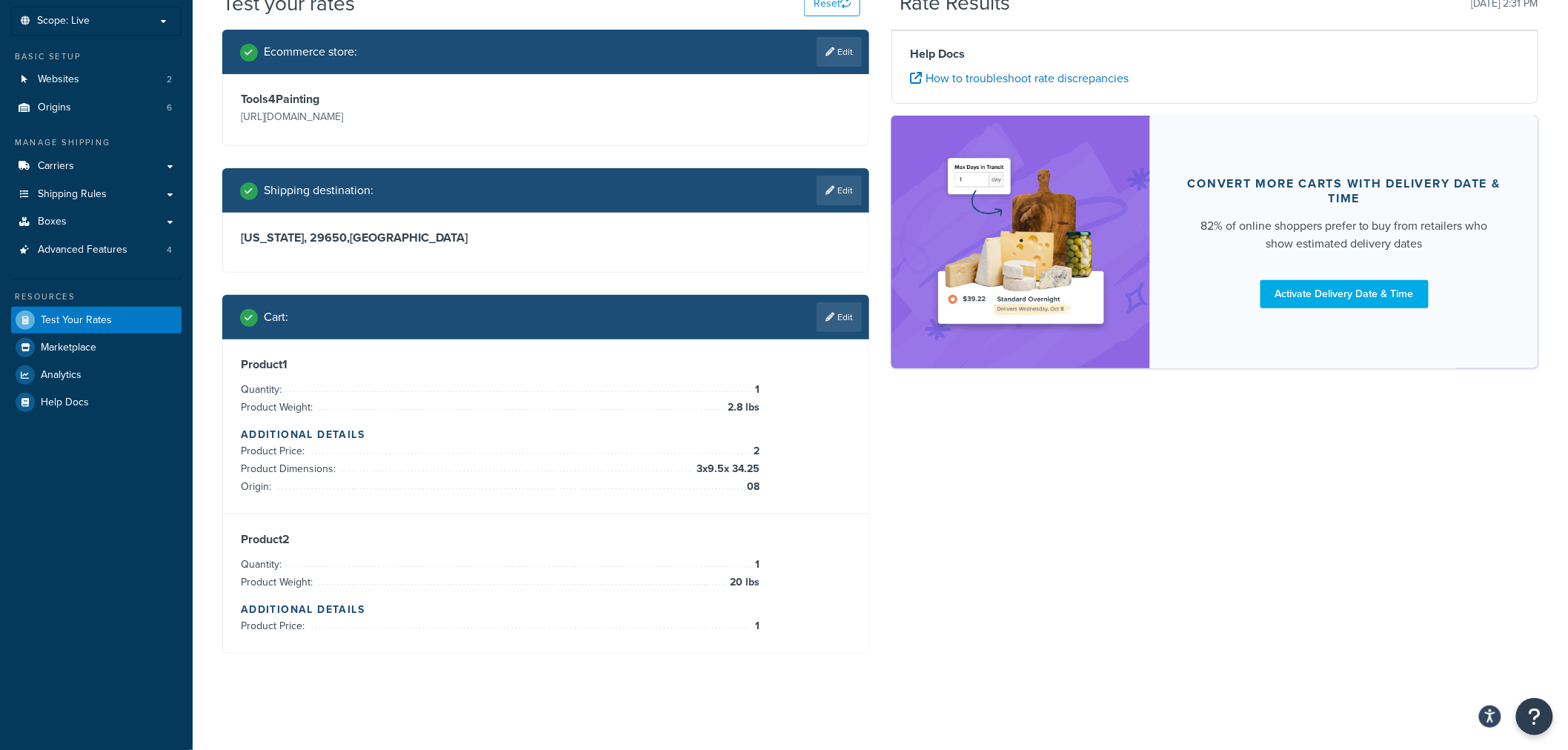
scroll to position [198, 0]
